Goal: Task Accomplishment & Management: Complete application form

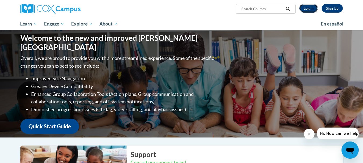
click at [313, 8] on link "Log In" at bounding box center [308, 8] width 19 height 9
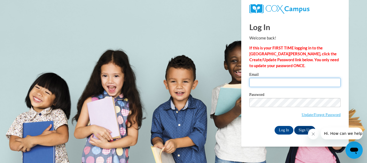
click at [262, 84] on input "Email" at bounding box center [294, 82] width 91 height 9
type input "[EMAIL_ADDRESS][DOMAIN_NAME]"
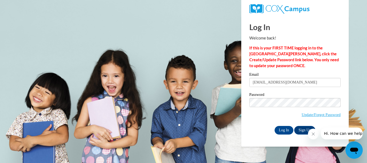
click at [269, 117] on span "Update/Forgot Password" at bounding box center [294, 109] width 91 height 22
click at [303, 129] on link "Sign Up" at bounding box center [304, 130] width 21 height 9
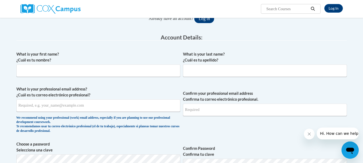
scroll to position [81, 0]
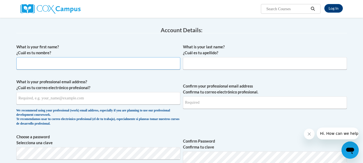
click at [41, 66] on input "What is your first name? ¿Cuál es tu nombre?" at bounding box center [98, 63] width 164 height 12
type input "[PERSON_NAME]"
type input "Gates"
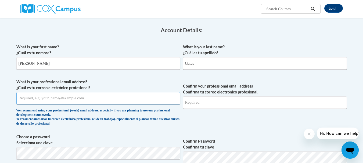
type input "[EMAIL_ADDRESS][DOMAIN_NAME]"
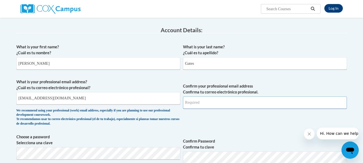
type input "[EMAIL_ADDRESS][DOMAIN_NAME]"
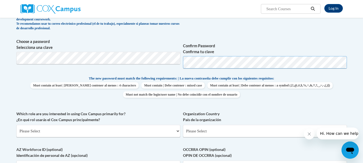
scroll to position [188, 0]
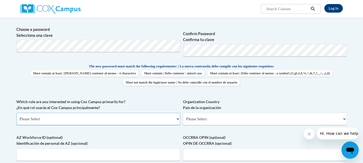
click at [102, 123] on select "Please Select College/University | Colegio/Universidad Community/Nonprofit Part…" at bounding box center [98, 119] width 164 height 12
click at [117, 138] on label "AZ Workforce ID (optional) Identificación de personal de AZ (opcional)" at bounding box center [98, 141] width 164 height 12
click at [117, 149] on input "AZ Workforce ID (optional) Identificación de personal de AZ (opcional)" at bounding box center [98, 155] width 164 height 12
click at [98, 123] on select "Please Select College/University | Colegio/Universidad Community/Nonprofit Part…" at bounding box center [98, 119] width 164 height 12
select select "dc7172d6-9229-4d8e-ba4e-8a66fb6d7019"
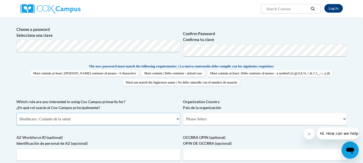
click at [16, 113] on select "Please Select College/University | Colegio/Universidad Community/Nonprofit Part…" at bounding box center [98, 119] width 164 height 12
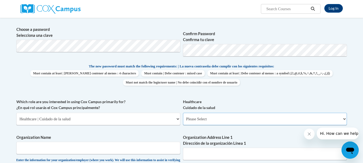
click at [229, 119] on select "Please Select Clinical Education | Educación clinica Executive Leadership | Líd…" at bounding box center [265, 119] width 164 height 12
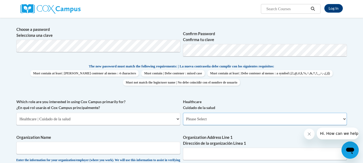
select select "ccd7fcba-4f64-4503-be16-46a6ee56d6d5"
click at [183, 113] on select "Please Select Clinical Education | Educación clinica Executive Leadership | Líd…" at bounding box center [265, 119] width 164 height 12
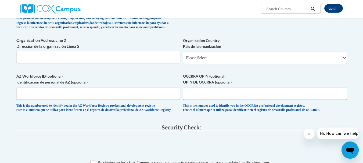
scroll to position [349, 0]
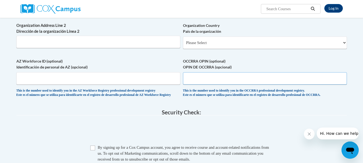
paste input "1147-8563"
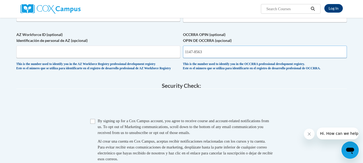
scroll to position [376, 0]
type input "1147-8563"
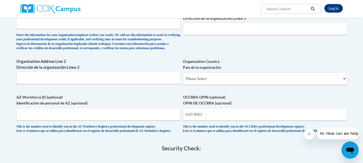
scroll to position [296, 0]
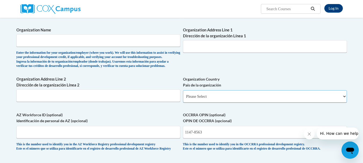
click at [200, 103] on select "Please Select United States | Estados Unidos Outside of the United States | Fue…" at bounding box center [265, 96] width 164 height 12
select select "ad49bcad-a171-4b2e-b99c-48b446064914"
click at [183, 99] on select "Please Select United States | Estados Unidos Outside of the United States | Fue…" at bounding box center [265, 96] width 164 height 12
select select
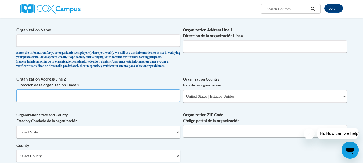
click at [66, 102] on input "Organization Address Line 2 Dirección de la organización Línea 2" at bounding box center [98, 95] width 164 height 12
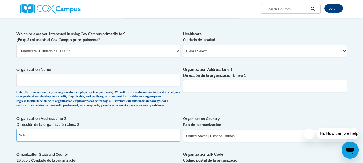
scroll to position [242, 0]
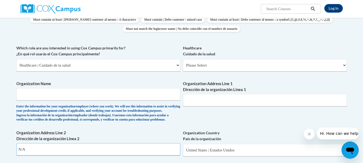
type input "N/A"
click at [48, 95] on input "Organization Name" at bounding box center [98, 94] width 164 height 12
type input "N/A"
click at [200, 102] on input "Organization Address Line 1 Dirección de la organización Línea 1" at bounding box center [265, 100] width 164 height 12
type input "."
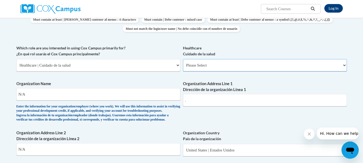
click at [214, 65] on select "Please Select Clinical Education | Educación clinica Executive Leadership | Líd…" at bounding box center [265, 65] width 164 height 12
select select "ccd7fcba-4f64-4503-be16-46a6ee56d6d5"
click at [183, 59] on select "Please Select Clinical Education | Educación clinica Executive Leadership | Líd…" at bounding box center [265, 65] width 164 height 12
drag, startPoint x: 214, startPoint y: 71, endPoint x: 214, endPoint y: 84, distance: 12.9
click at [213, 83] on label "Organization Address Line 1 Dirección de la organización Línea 1" at bounding box center [265, 87] width 164 height 12
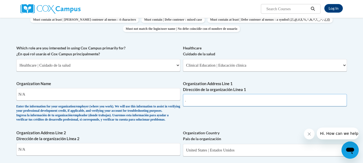
click at [213, 94] on input "." at bounding box center [265, 100] width 164 height 12
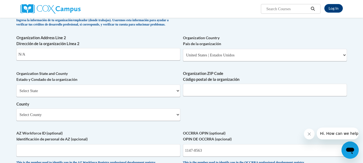
scroll to position [349, 0]
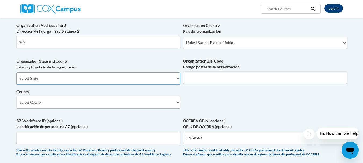
click at [102, 85] on select "Select State Alabama Alaska Arizona Arkansas California Colorado Connecticut De…" at bounding box center [98, 78] width 164 height 12
select select "Ohio"
click at [16, 81] on select "Select State Alabama Alaska Arizona Arkansas California Colorado Connecticut De…" at bounding box center [98, 78] width 164 height 12
click at [193, 84] on input "Organization ZIP Code Código postal de la organización" at bounding box center [265, 77] width 164 height 12
type input "45628"
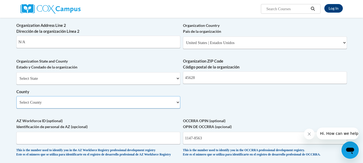
click at [70, 109] on select "Select County Adams Allen Ashland Ashtabula Athens Auglaize Belmont Brown Butle…" at bounding box center [98, 102] width 164 height 12
select select "Ross"
click at [16, 105] on select "Select County Adams Allen Ashland Ashtabula Athens Auglaize Belmont Brown Butle…" at bounding box center [98, 102] width 164 height 12
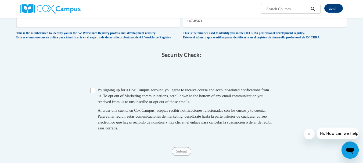
scroll to position [484, 0]
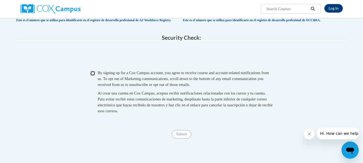
click at [92, 76] on input "Checkbox" at bounding box center [92, 73] width 5 height 5
checkbox input "true"
drag, startPoint x: 182, startPoint y: 148, endPoint x: 188, endPoint y: 147, distance: 5.2
click at [183, 139] on input "Submit" at bounding box center [181, 134] width 19 height 9
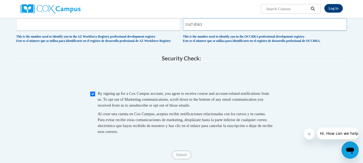
scroll to position [430, 0]
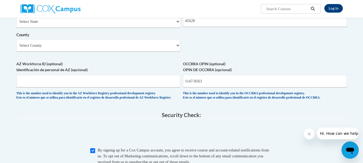
scroll to position [403, 0]
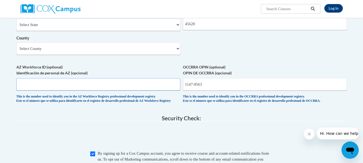
click at [168, 91] on input "AZ Workforce ID (optional) Identificación de personal de AZ (opcional)" at bounding box center [98, 84] width 164 height 12
click at [216, 91] on input "1147-8563" at bounding box center [265, 84] width 164 height 12
click at [78, 91] on input "AZ Workforce ID (optional) Identificación de personal de AZ (opcional)" at bounding box center [98, 84] width 164 height 12
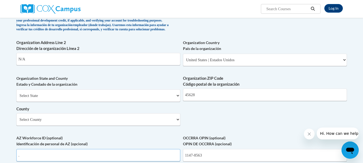
scroll to position [322, 0]
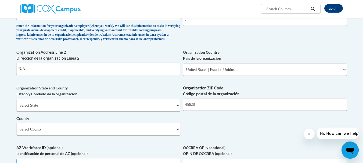
type input "."
click at [82, 75] on input "N/A" at bounding box center [98, 69] width 164 height 12
type input "N"
click at [40, 75] on input "Organization Address Line 2 Dirección de la organización Línea 2" at bounding box center [98, 69] width 164 height 12
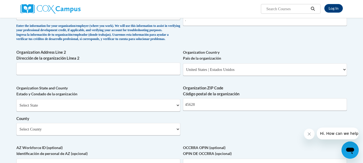
scroll to position [313, 0]
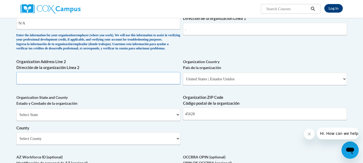
click at [30, 84] on input "Organization Address Line 2 Dirección de la organización Línea 2" at bounding box center [98, 78] width 164 height 12
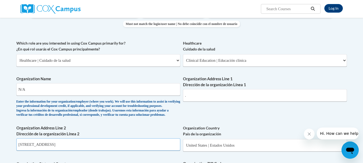
scroll to position [232, 0]
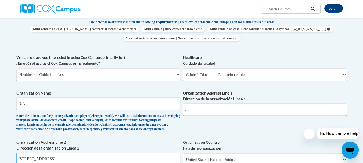
type input "47 N. 2nd St."
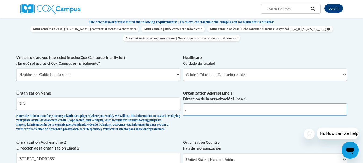
click at [198, 111] on input "." at bounding box center [265, 109] width 164 height 12
type input "47 N 2nd Street"
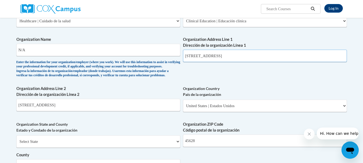
scroll to position [313, 0]
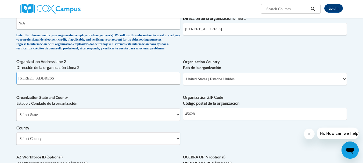
drag, startPoint x: 47, startPoint y: 89, endPoint x: 16, endPoint y: 85, distance: 31.9
click at [16, 85] on div "Member Registration - All Fields Required Already have an account? Log in Prefe…" at bounding box center [181, 38] width 338 height 564
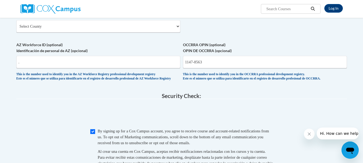
scroll to position [447, 0]
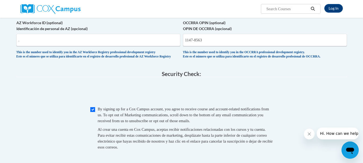
type input "Frankfort, Ohio"
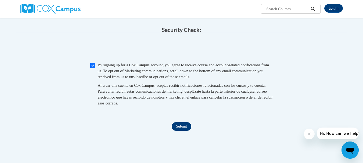
scroll to position [501, 0]
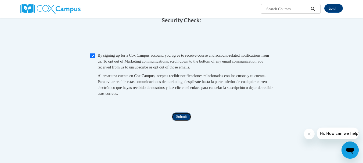
click at [184, 121] on input "Submit" at bounding box center [181, 117] width 19 height 9
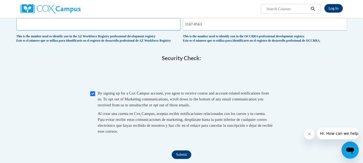
scroll to position [490, 0]
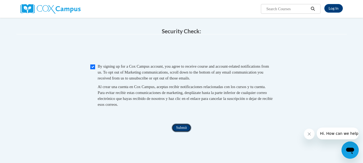
click at [182, 132] on input "Submit" at bounding box center [181, 128] width 19 height 9
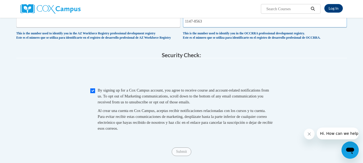
scroll to position [409, 0]
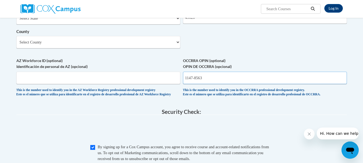
click at [208, 84] on input "1147-8563" at bounding box center [265, 78] width 164 height 12
click at [235, 97] on div "This is the number used to identify you in the OCCRRA professional development …" at bounding box center [265, 92] width 164 height 9
click at [185, 84] on input "1147-8563" at bounding box center [265, 78] width 164 height 12
click at [196, 84] on input "1147-8563" at bounding box center [265, 78] width 164 height 12
type input "11478563"
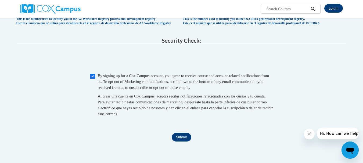
scroll to position [490, 0]
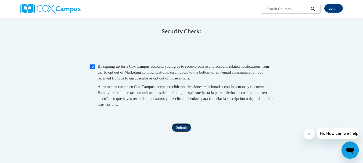
click at [190, 132] on input "Submit" at bounding box center [181, 128] width 19 height 9
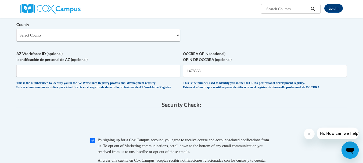
scroll to position [409, 0]
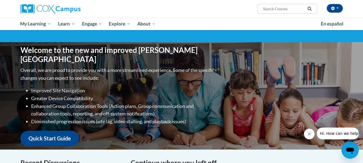
scroll to position [27, 0]
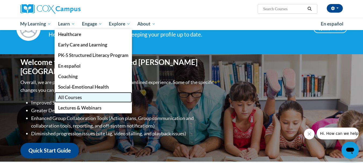
click at [67, 98] on span "All Courses" at bounding box center [70, 98] width 24 height 6
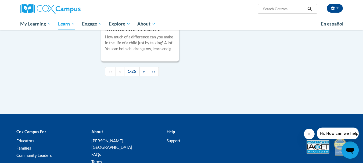
scroll to position [1316, 0]
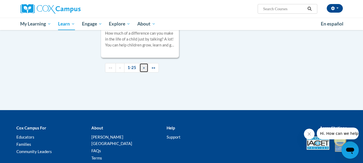
click at [144, 70] on span "»" at bounding box center [144, 67] width 2 height 5
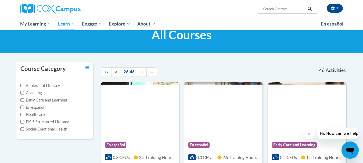
scroll to position [0, 0]
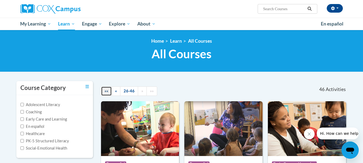
click at [105, 91] on span "««" at bounding box center [107, 91] width 4 height 5
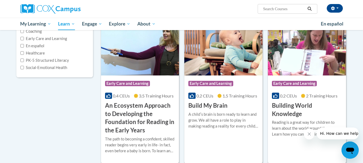
scroll to position [27, 0]
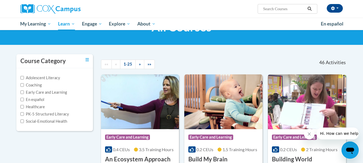
click at [33, 107] on label "Healthcare" at bounding box center [32, 107] width 24 height 6
click at [24, 107] on input "Healthcare" at bounding box center [21, 106] width 3 height 3
checkbox input "true"
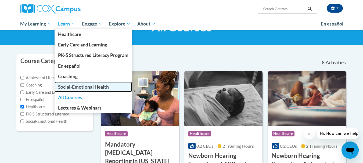
click at [82, 87] on span "Social-Emotional Health" at bounding box center [83, 87] width 51 height 6
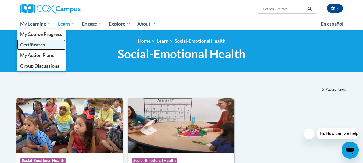
click at [31, 43] on span "Certificates" at bounding box center [32, 45] width 25 height 6
